Goal: Task Accomplishment & Management: Manage account settings

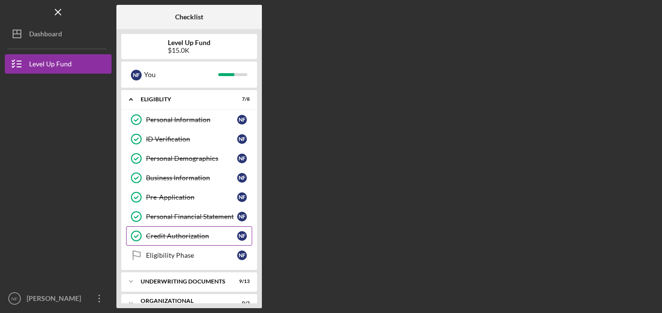
click at [192, 234] on div "Credit Authorization" at bounding box center [191, 236] width 91 height 8
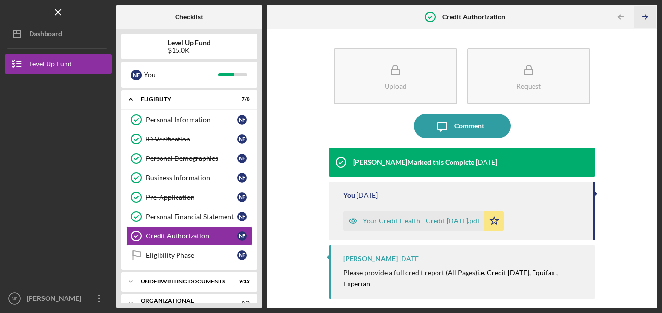
click at [642, 16] on icon "Icon/Table Pagination Arrow" at bounding box center [644, 17] width 22 height 22
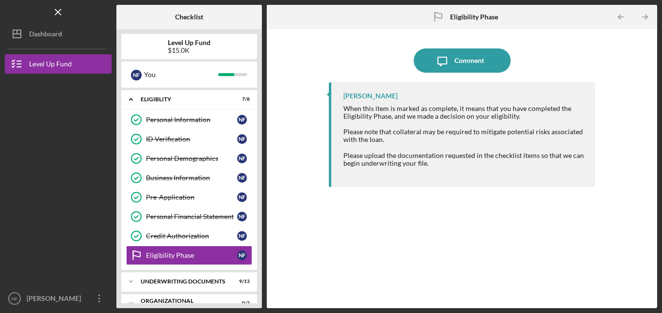
click at [642, 16] on icon "Icon/Table Pagination Arrow" at bounding box center [644, 17] width 22 height 22
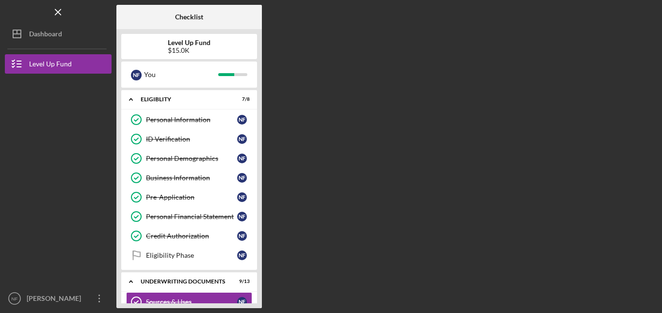
scroll to position [105, 0]
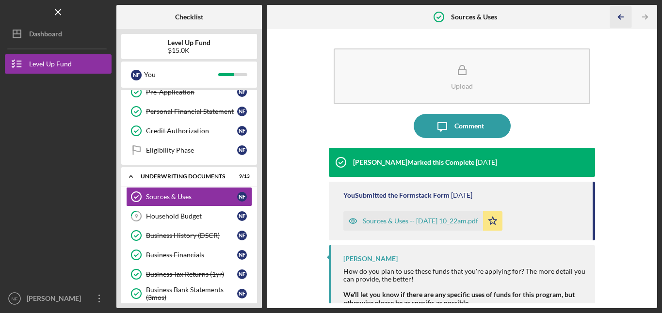
click at [617, 16] on icon "Icon/Table Pagination Arrow" at bounding box center [620, 17] width 22 height 22
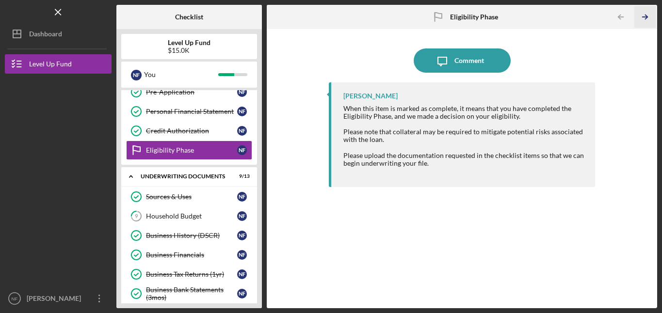
click at [646, 16] on polyline "button" at bounding box center [646, 17] width 2 height 4
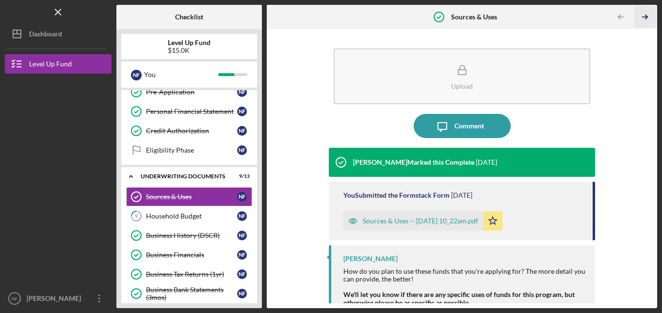
click at [646, 16] on polyline "button" at bounding box center [646, 17] width 2 height 4
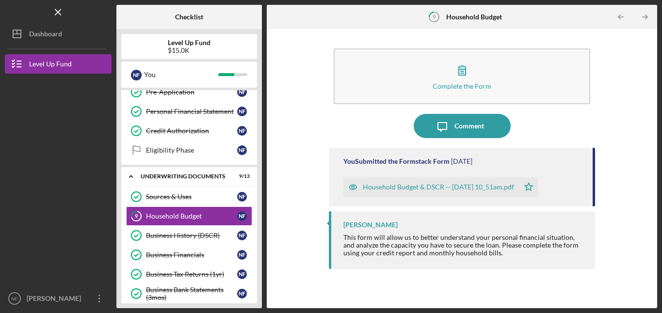
click at [646, 16] on polyline "button" at bounding box center [646, 17] width 2 height 4
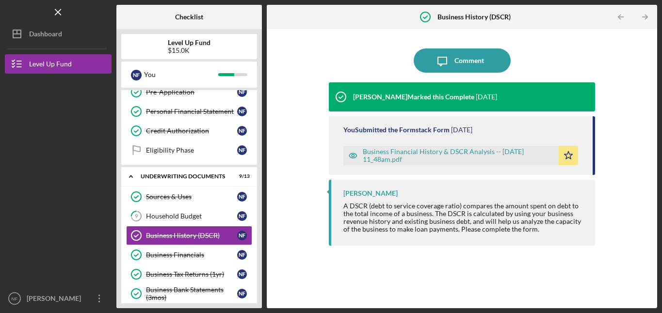
click at [646, 16] on polyline "button" at bounding box center [646, 17] width 2 height 4
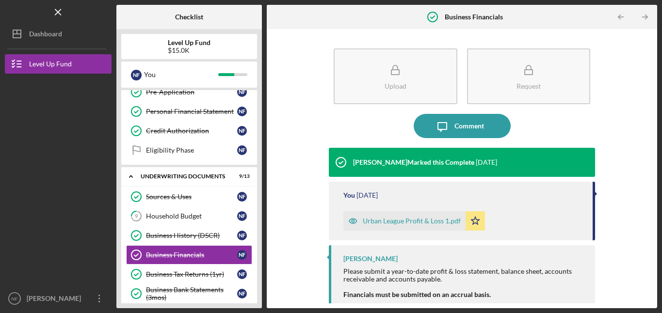
click at [646, 16] on polyline "button" at bounding box center [646, 17] width 2 height 4
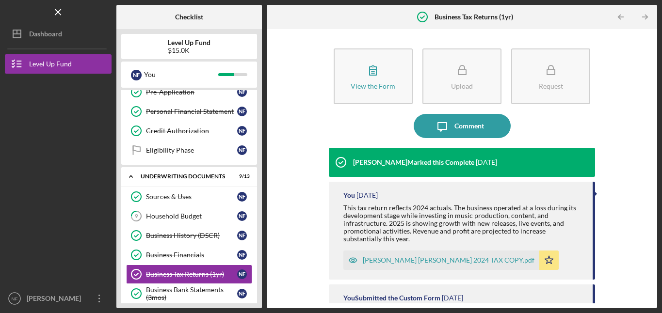
click at [646, 16] on polyline "button" at bounding box center [646, 17] width 2 height 4
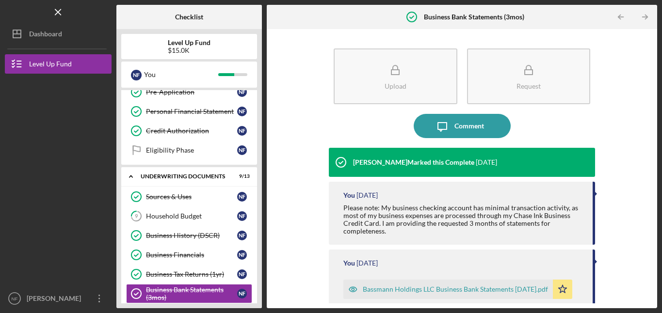
click at [646, 16] on polyline "button" at bounding box center [646, 17] width 2 height 4
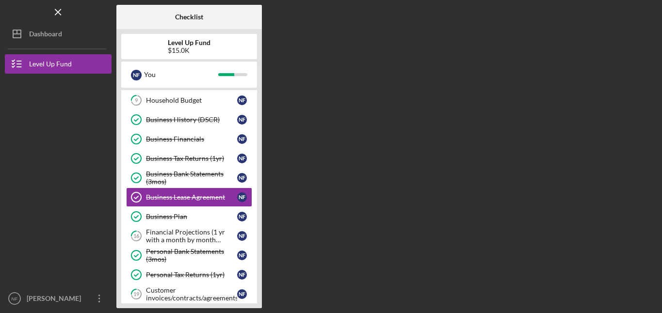
scroll to position [221, 0]
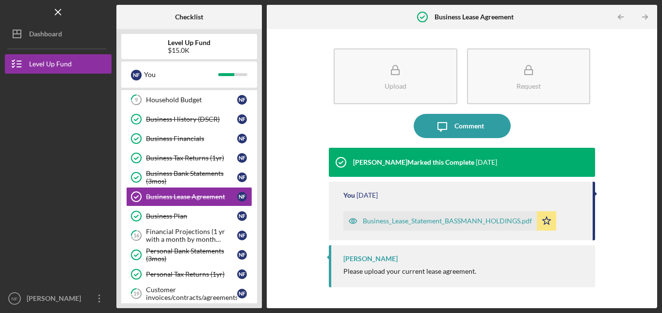
click at [646, 16] on polyline "button" at bounding box center [646, 17] width 2 height 4
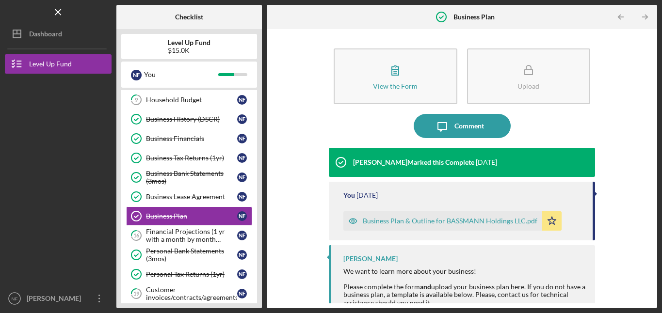
click at [646, 16] on polyline "button" at bounding box center [646, 17] width 2 height 4
